Goal: Find specific page/section: Find specific page/section

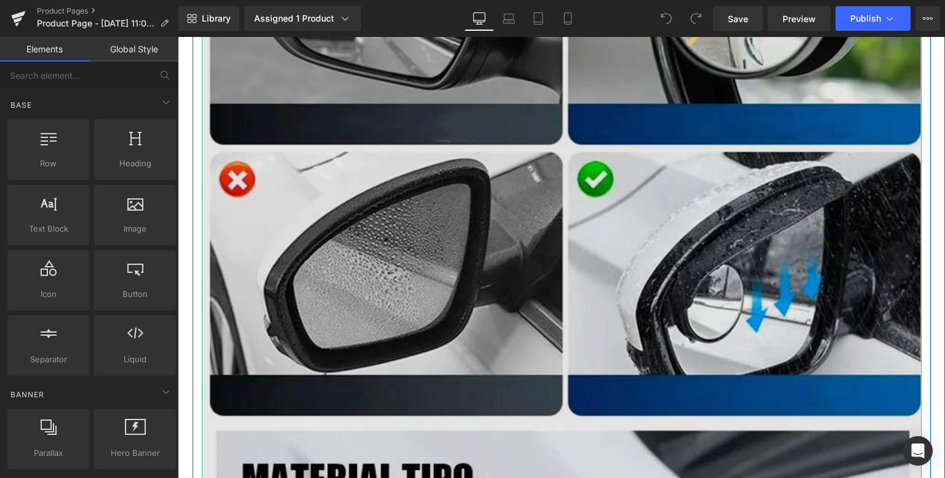
scroll to position [492, 0]
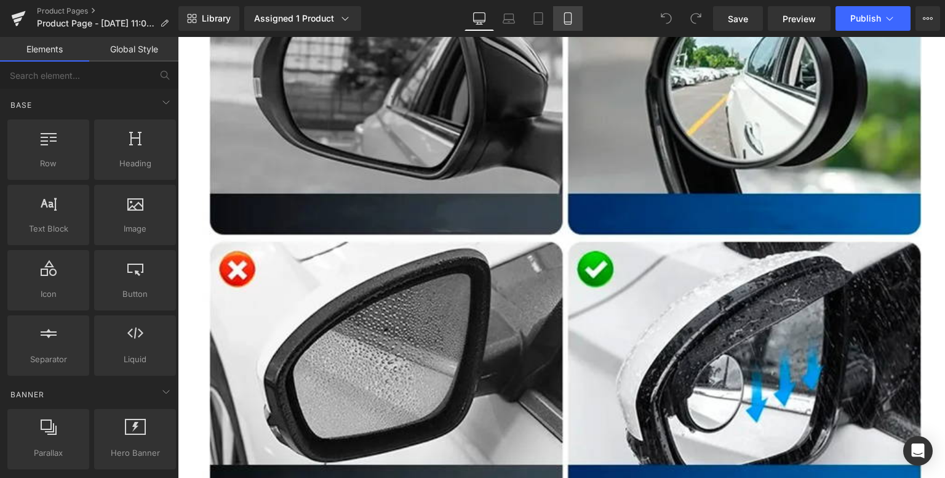
click at [565, 24] on icon at bounding box center [567, 19] width 7 height 12
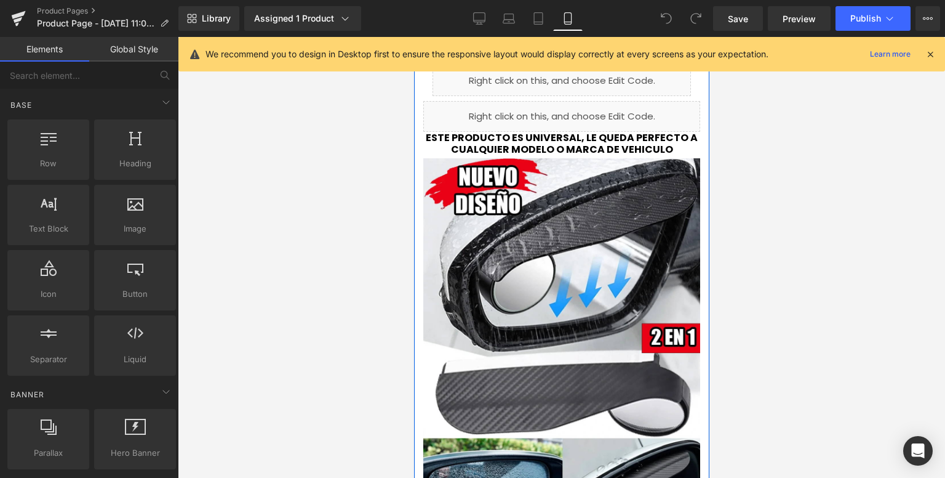
scroll to position [2154, 0]
